Goal: Information Seeking & Learning: Learn about a topic

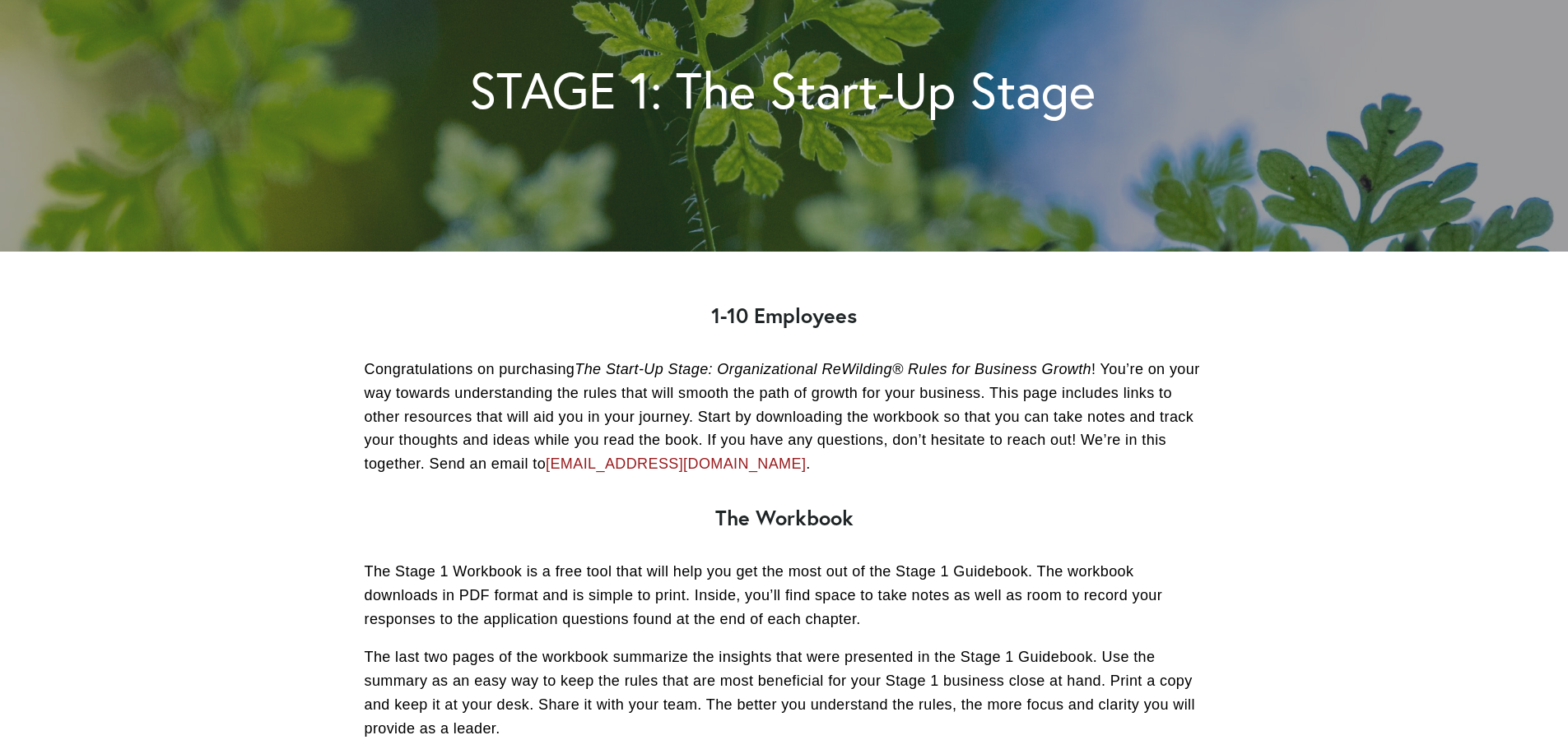
scroll to position [329, 0]
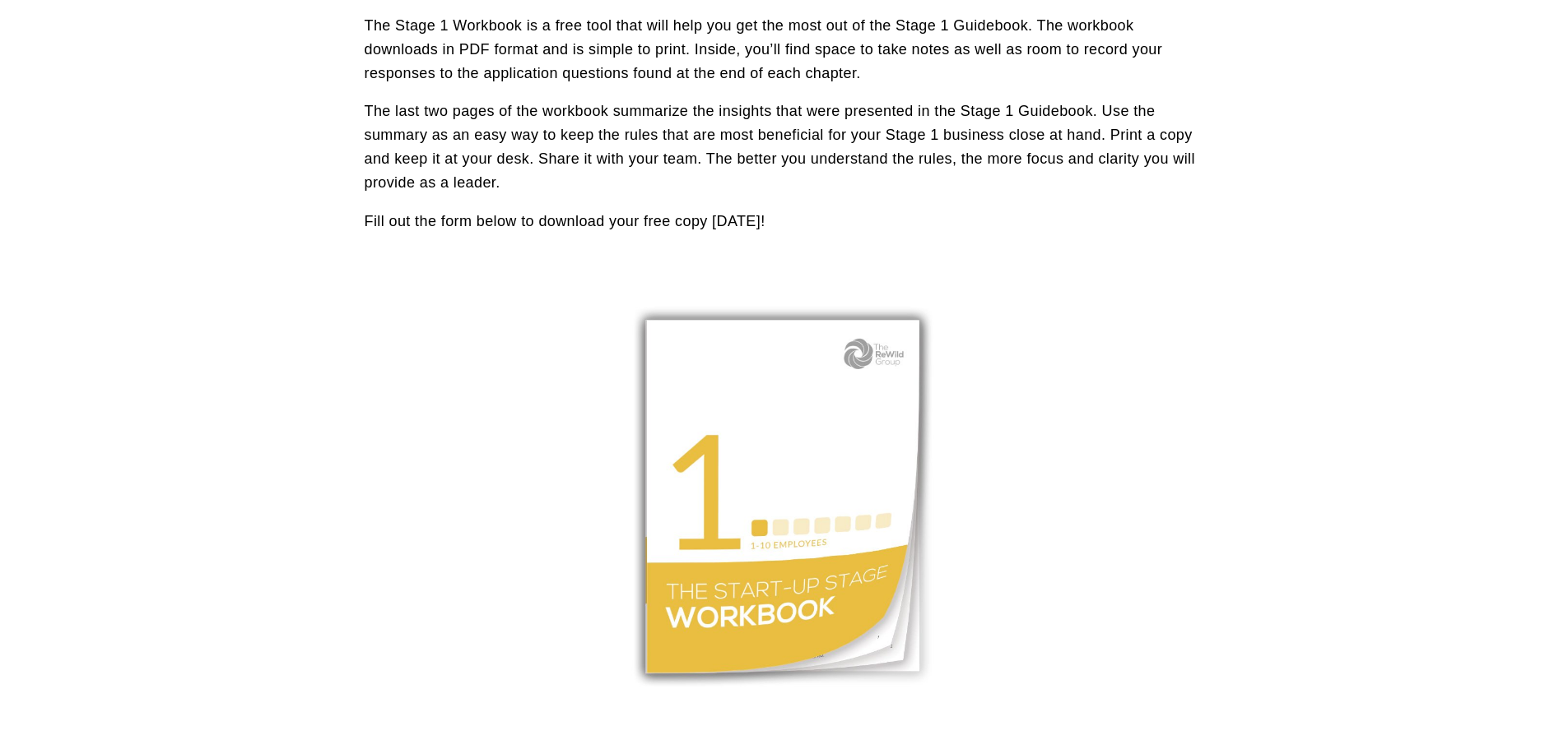
scroll to position [823, 0]
